Goal: Task Accomplishment & Management: Use online tool/utility

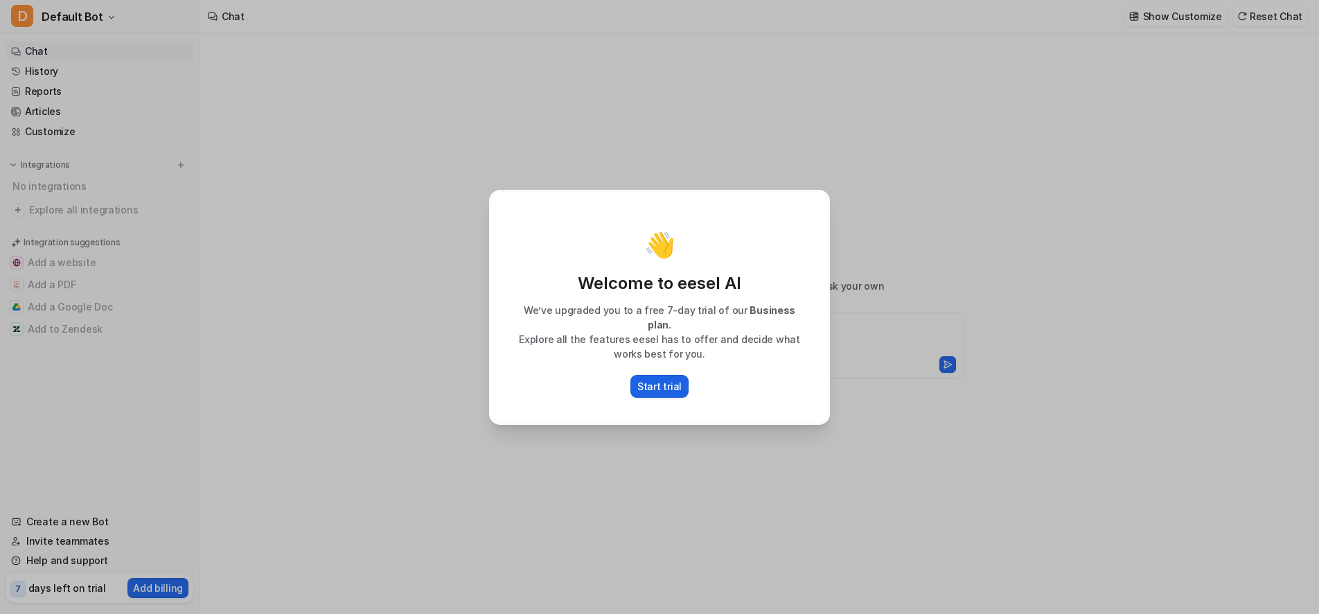
type textarea "**********"
click at [653, 382] on p "Start trial" at bounding box center [659, 386] width 44 height 15
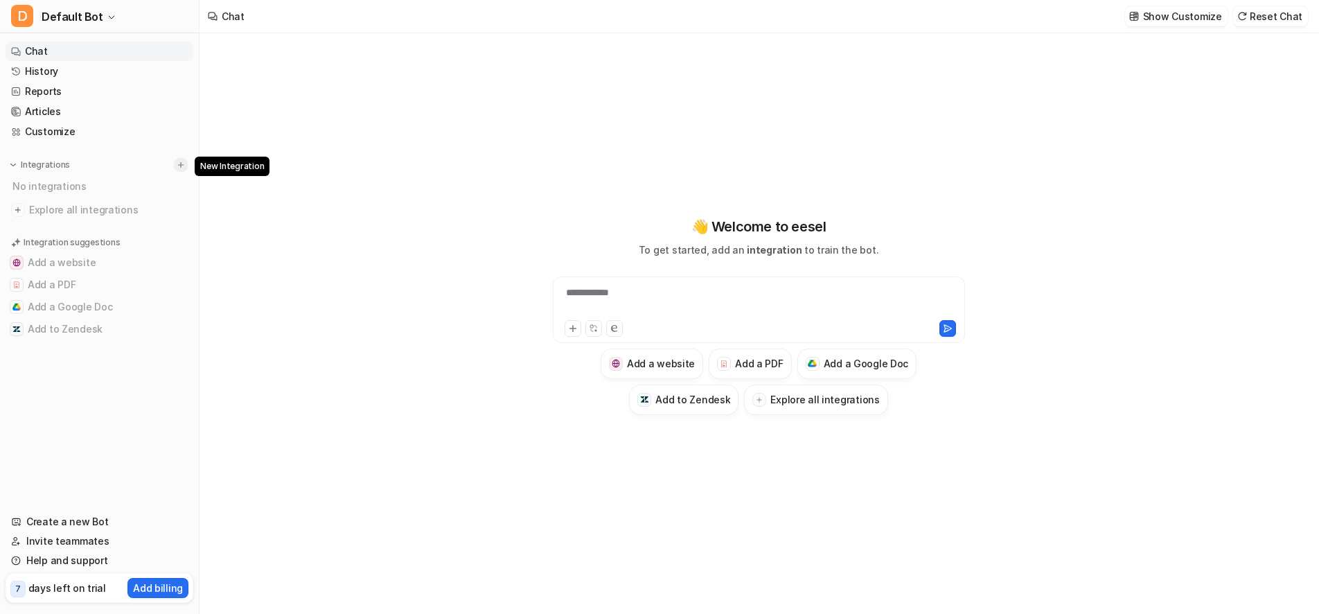
click at [185, 163] on img at bounding box center [181, 165] width 10 height 10
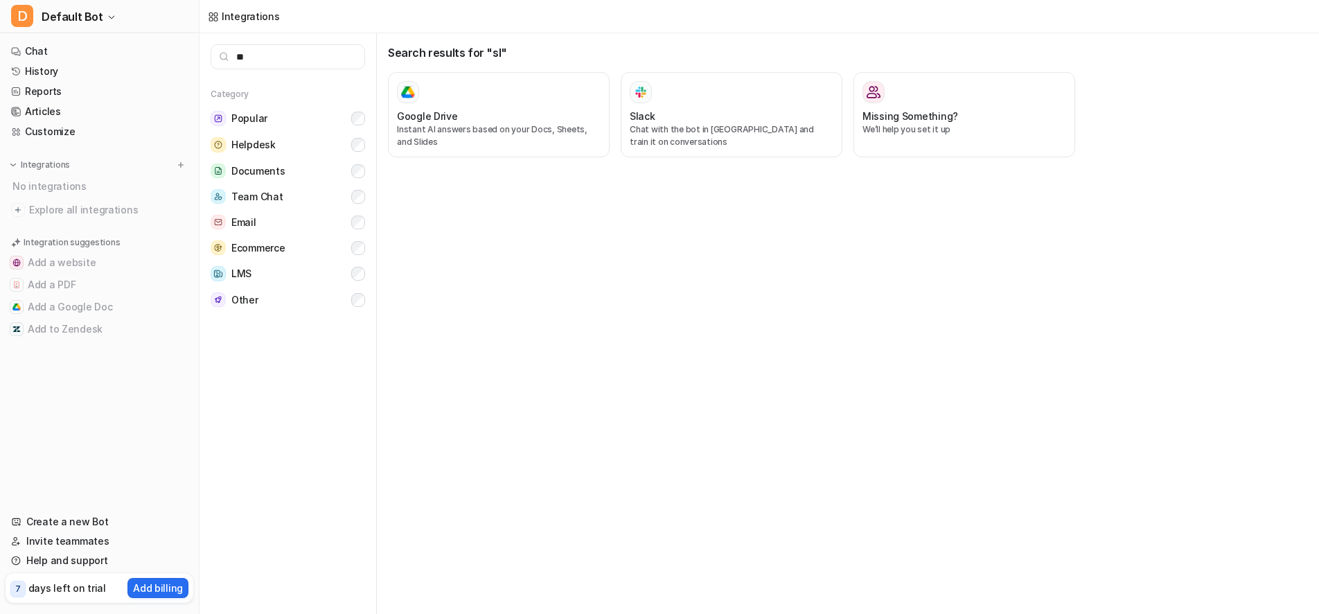
type input "*"
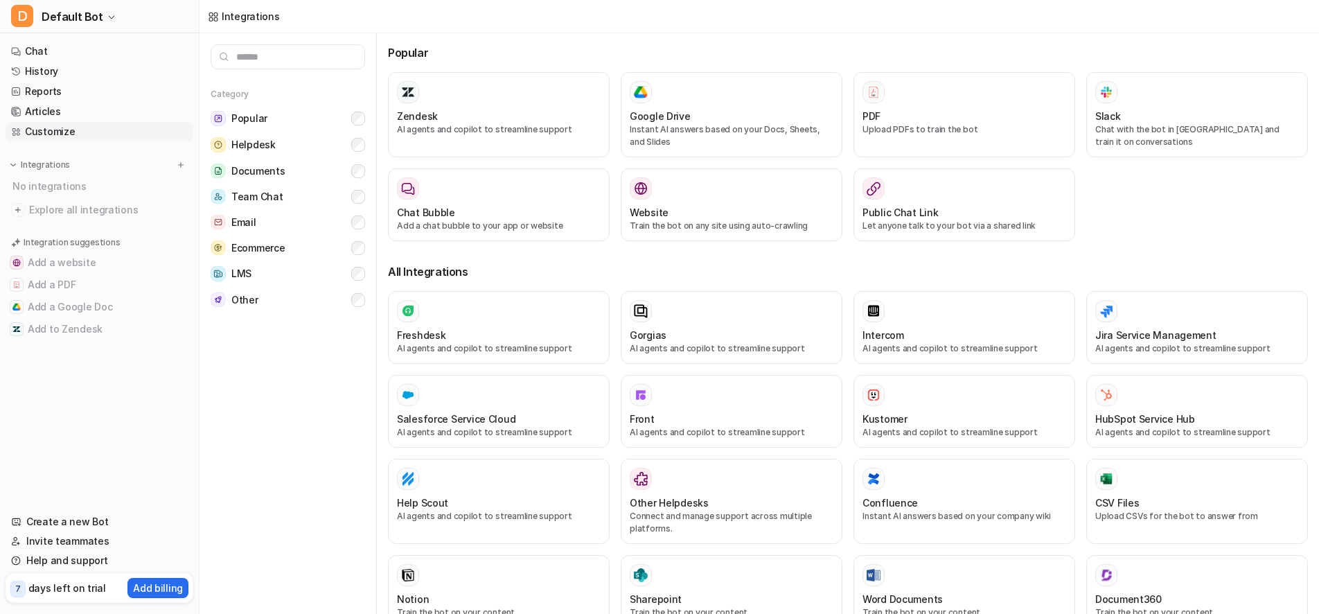
click at [57, 136] on link "Customize" at bounding box center [100, 131] width 188 height 19
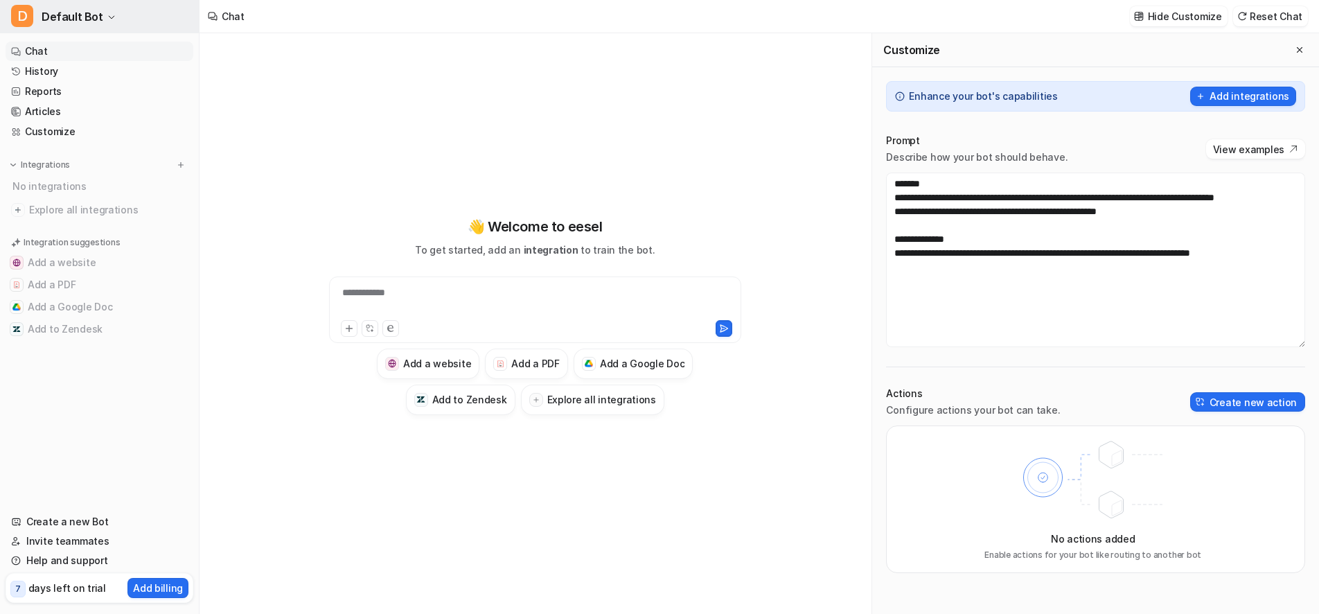
click at [57, 9] on span "Default Bot" at bounding box center [73, 16] width 62 height 19
click at [127, 373] on div "D Default Bot D Default Bot Create a new bot Settings Sign out Chat History Rep…" at bounding box center [100, 307] width 200 height 614
click at [64, 211] on span "Explore all integrations" at bounding box center [108, 210] width 159 height 22
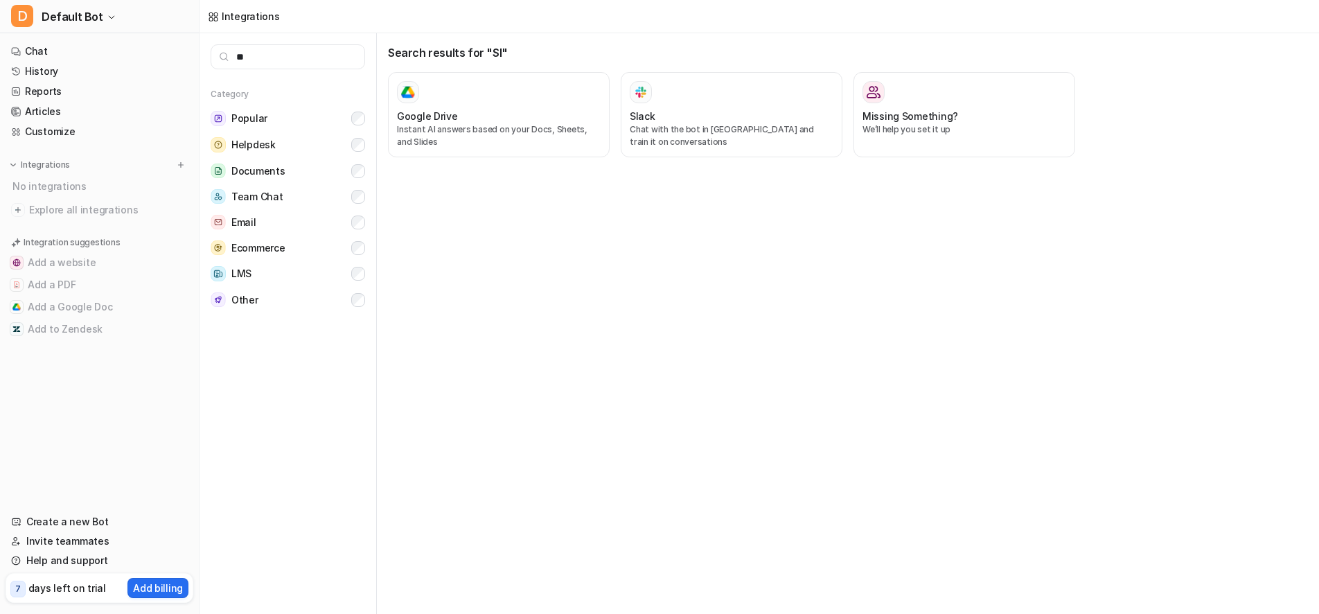
click at [269, 58] on input "**" at bounding box center [288, 56] width 154 height 25
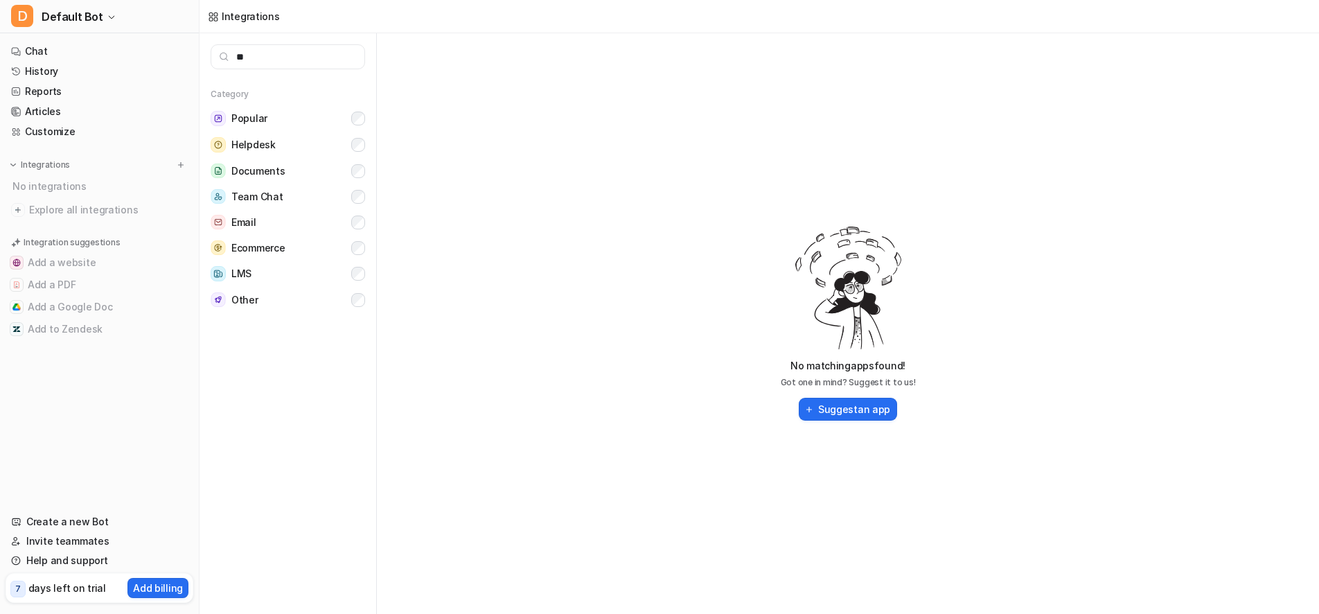
type input "*"
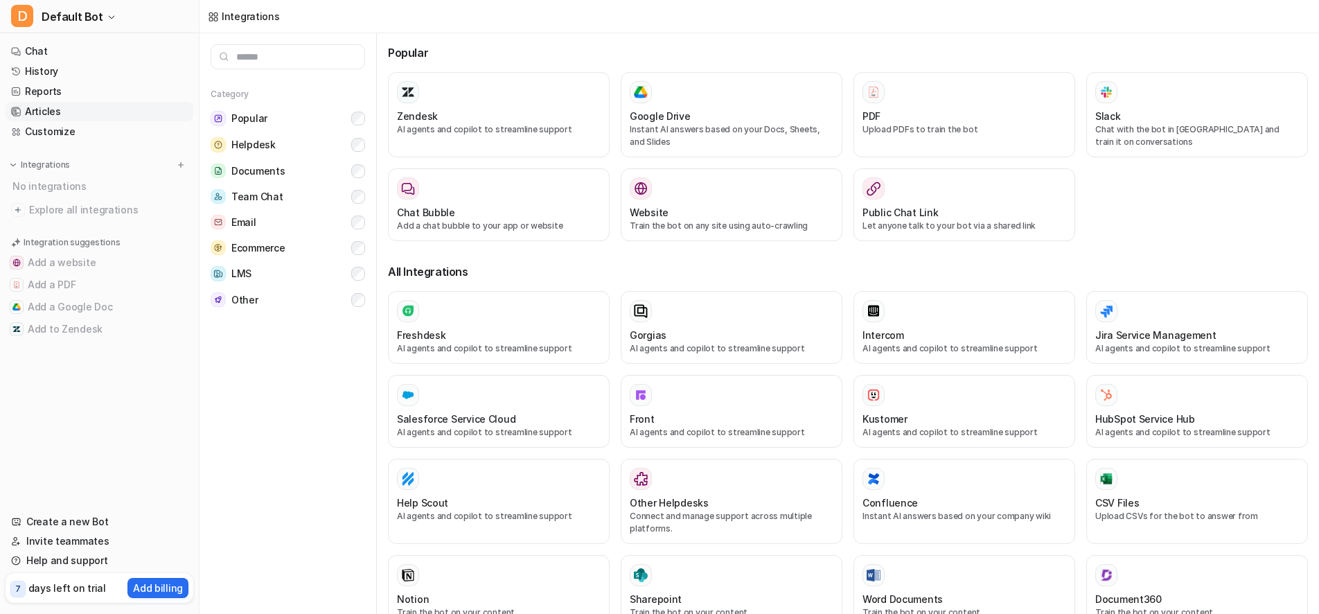
click at [48, 112] on link "Articles" at bounding box center [100, 111] width 188 height 19
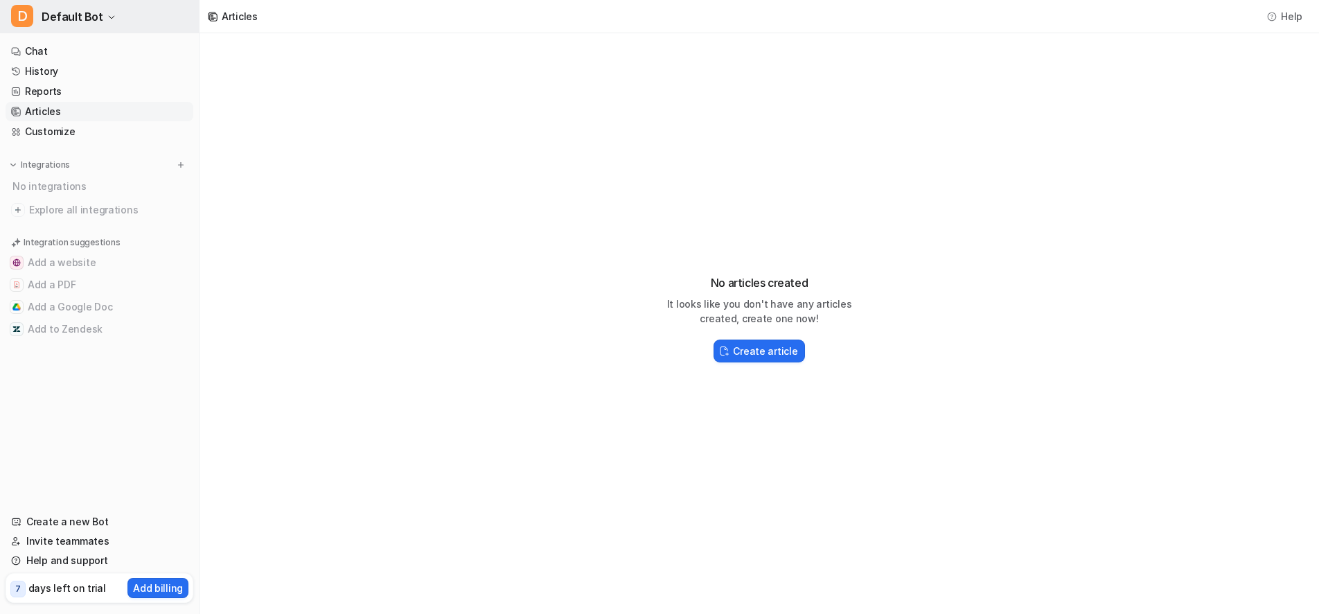
click at [118, 15] on button "D Default Bot" at bounding box center [99, 16] width 199 height 33
click at [68, 107] on link "Settings" at bounding box center [110, 105] width 191 height 23
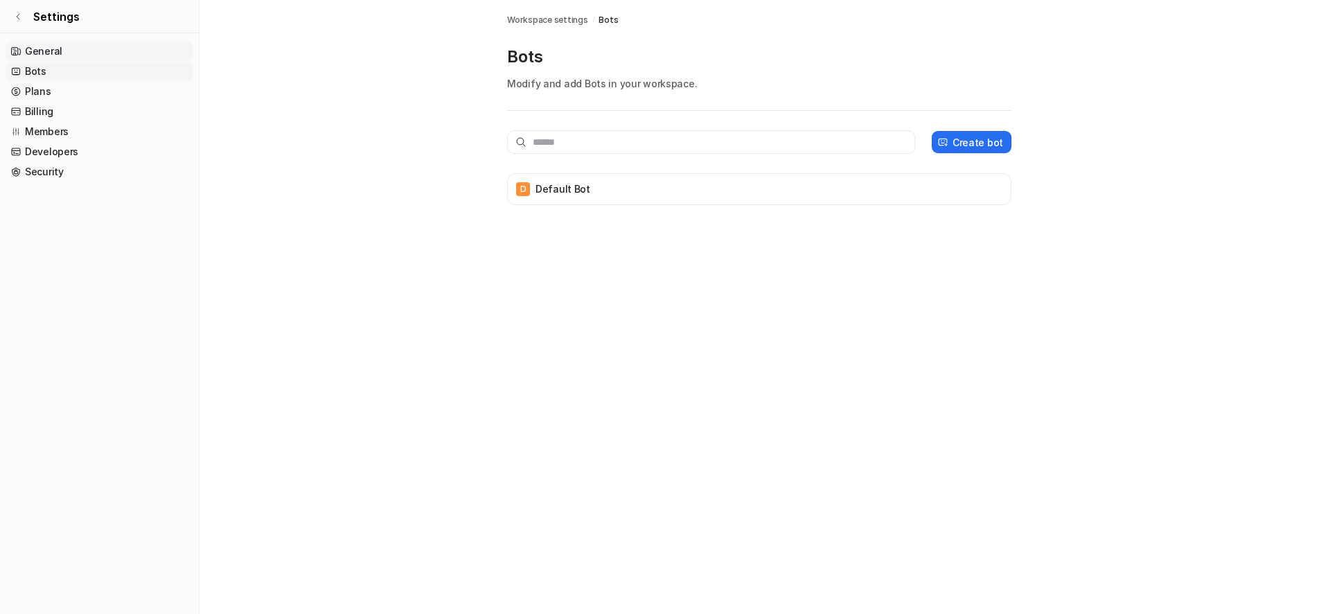
click at [41, 48] on link "General" at bounding box center [100, 51] width 188 height 19
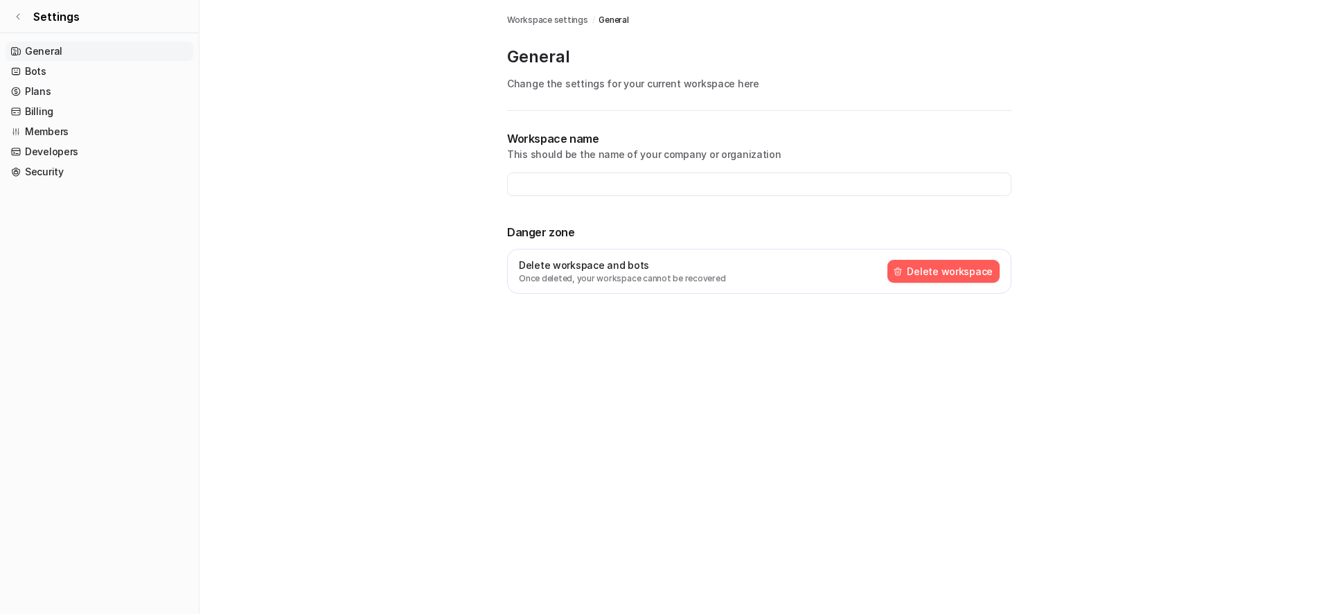
type input "**********"
click at [21, 18] on icon at bounding box center [18, 16] width 8 height 8
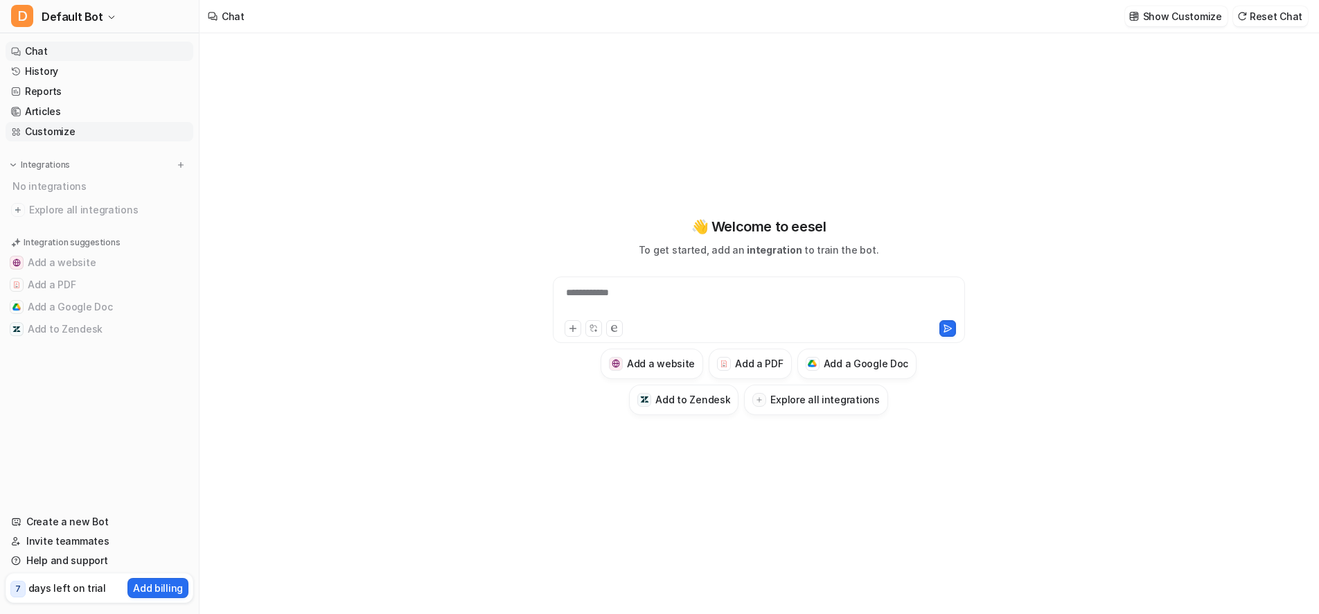
click at [44, 132] on link "Customize" at bounding box center [100, 131] width 188 height 19
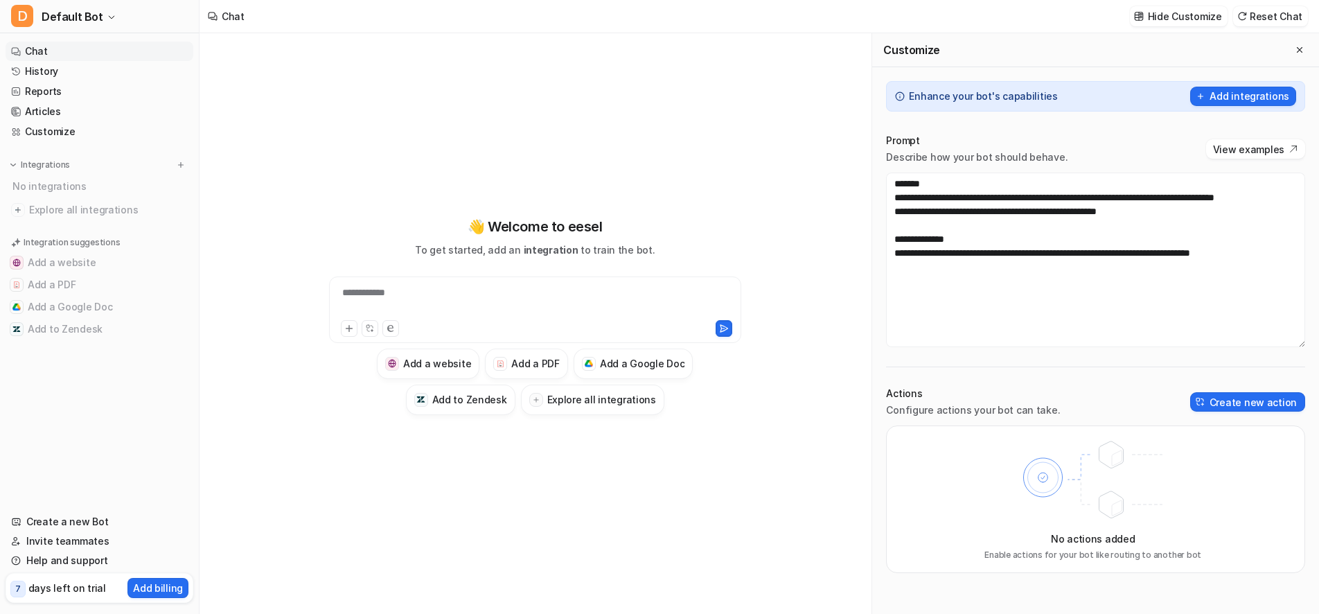
click at [408, 283] on div "**********" at bounding box center [535, 309] width 412 height 67
drag, startPoint x: 395, startPoint y: 293, endPoint x: 404, endPoint y: 294, distance: 9.0
click at [396, 293] on div at bounding box center [535, 301] width 405 height 32
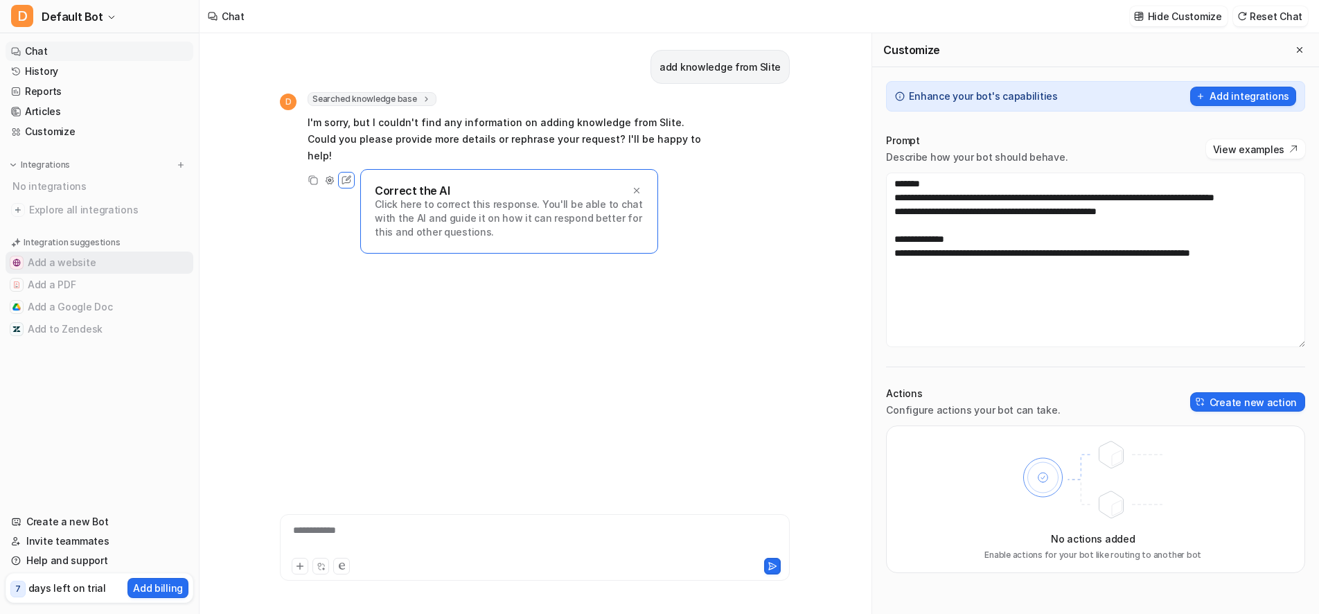
click at [82, 264] on button "Add a website" at bounding box center [100, 262] width 188 height 22
